Goal: Information Seeking & Learning: Stay updated

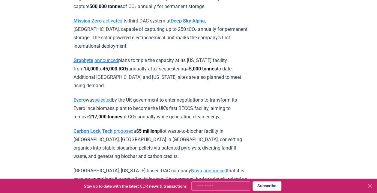
scroll to position [1110, 0]
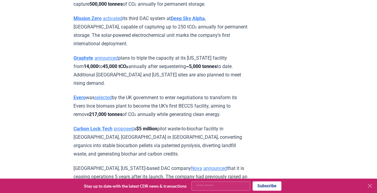
drag, startPoint x: 233, startPoint y: 121, endPoint x: 65, endPoint y: 100, distance: 169.2
copy p "Evero was selected by the UK government to enter negotiations to transform its …"
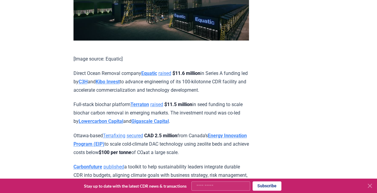
scroll to position [1440, 0]
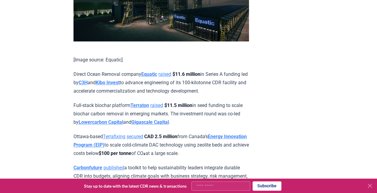
click at [211, 143] on p "Ottawa-based Terrafixing secured CAD 2.5 million from Canada’s Energy Innovatio…" at bounding box center [160, 145] width 175 height 25
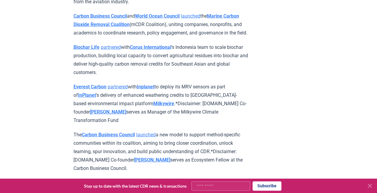
scroll to position [630, 0]
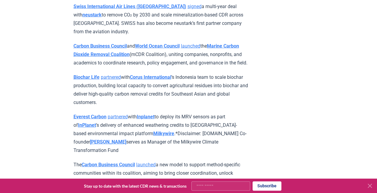
drag, startPoint x: 138, startPoint y: 79, endPoint x: 59, endPoint y: 49, distance: 84.2
copy p "Carbon Business Council and World Ocean Council launched the Marine Carbon Diox…"
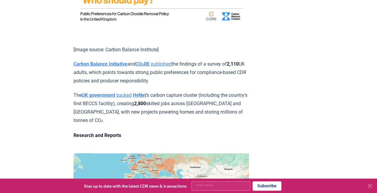
scroll to position [1848, 0]
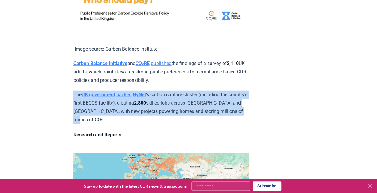
drag, startPoint x: 116, startPoint y: 118, endPoint x: 69, endPoint y: 96, distance: 51.9
copy p "The UK government backed HyNet ’s carbon capture cluster (including the country…"
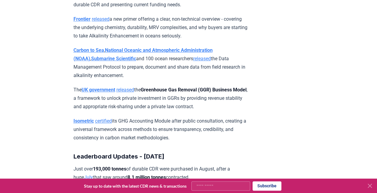
scroll to position [2508, 0]
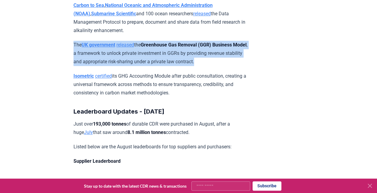
drag, startPoint x: 241, startPoint y: 81, endPoint x: 58, endPoint y: 65, distance: 183.4
copy p "The UK government released the Greenhouse Gas Removal (GGR) Business Model , a …"
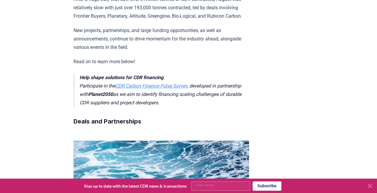
scroll to position [0, 0]
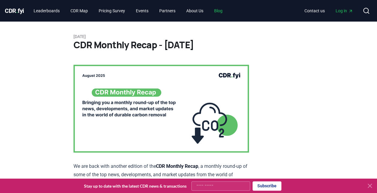
click at [223, 13] on link "Blog" at bounding box center [218, 10] width 18 height 11
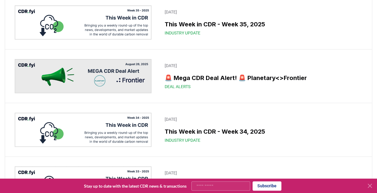
scroll to position [120, 0]
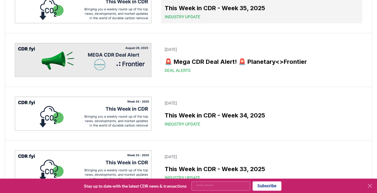
click at [246, 13] on h3 "This Week in CDR - Week 35, 2025" at bounding box center [262, 8] width 194 height 9
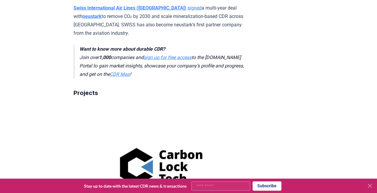
scroll to position [720, 0]
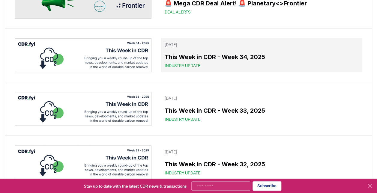
scroll to position [180, 0]
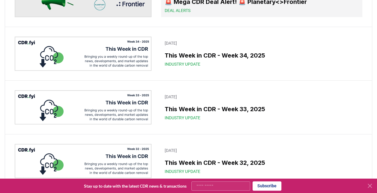
click at [295, 13] on div "Deal Alerts" at bounding box center [262, 10] width 194 height 6
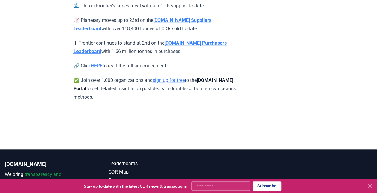
scroll to position [240, 0]
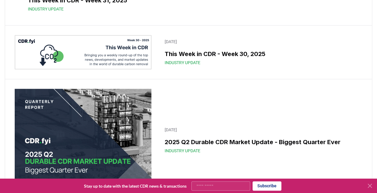
scroll to position [390, 0]
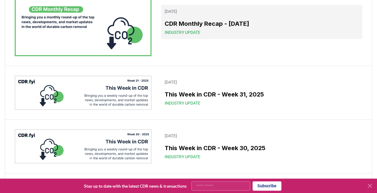
click at [228, 28] on h3 "CDR Monthly Recap - [DATE]" at bounding box center [262, 23] width 194 height 9
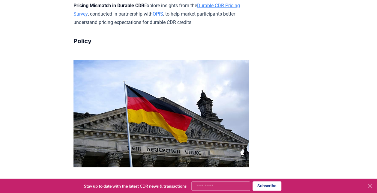
scroll to position [2130, 0]
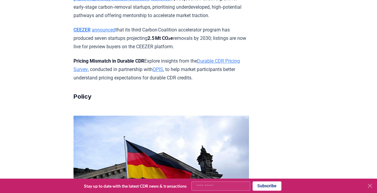
drag, startPoint x: 73, startPoint y: 24, endPoint x: 239, endPoint y: 82, distance: 175.7
click at [239, 82] on div "[DATE] CDR Monthly Recap - [DATE] We are back with another edition of the CDR M…" at bounding box center [188, 163] width 377 height 4545
copy div "Germany’s 2026 draft budget announced the allocat ion of €111 million for CDR, …"
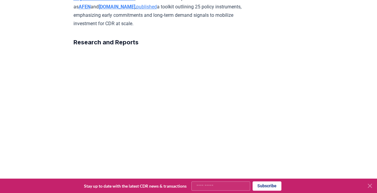
scroll to position [2494, 0]
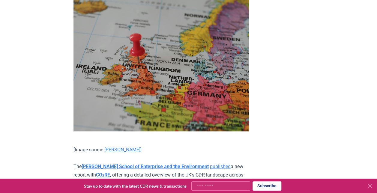
scroll to position [2570, 0]
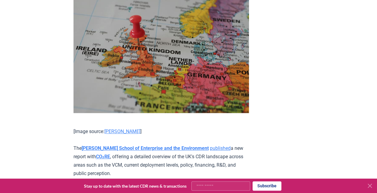
drag, startPoint x: 159, startPoint y: 119, endPoint x: 71, endPoint y: 89, distance: 93.0
drag, startPoint x: 142, startPoint y: 116, endPoint x: 68, endPoint y: 85, distance: 80.8
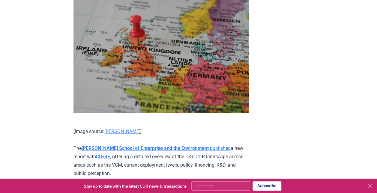
copy p "Boston Consulting Group (BCG) and DVNE published a report outlining what German…"
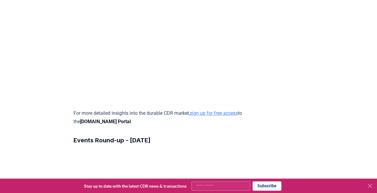
scroll to position [3454, 0]
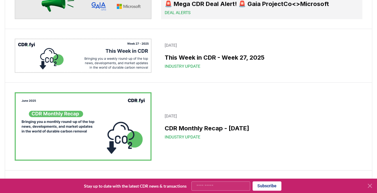
scroll to position [1011, 0]
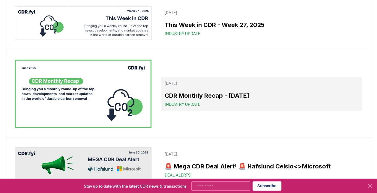
click at [222, 100] on h3 "CDR Monthly Recap - [DATE]" at bounding box center [262, 95] width 194 height 9
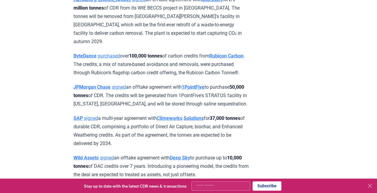
scroll to position [672, 0]
drag, startPoint x: 227, startPoint y: 147, endPoint x: 82, endPoint y: 125, distance: 146.8
drag, startPoint x: 223, startPoint y: 142, endPoint x: 67, endPoint y: 119, distance: 158.0
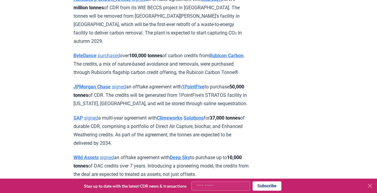
copy p "Switzerland launched the transfer of CDR from [GEOGRAPHIC_DATA] to [DEMOGRAPHIC…"
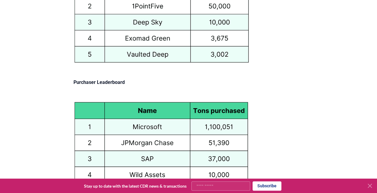
scroll to position [3255, 0]
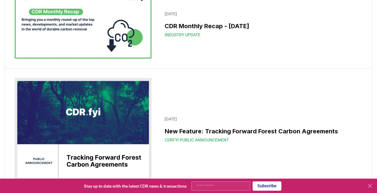
scroll to position [1628, 0]
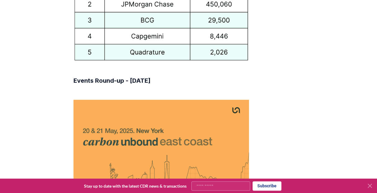
scroll to position [3359, 0]
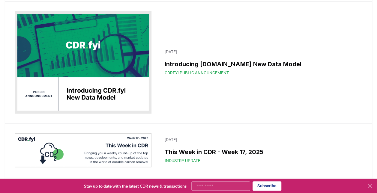
scroll to position [2438, 0]
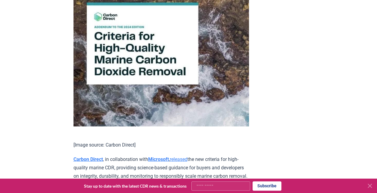
scroll to position [3119, 0]
